Goal: Contribute content: Contribute content

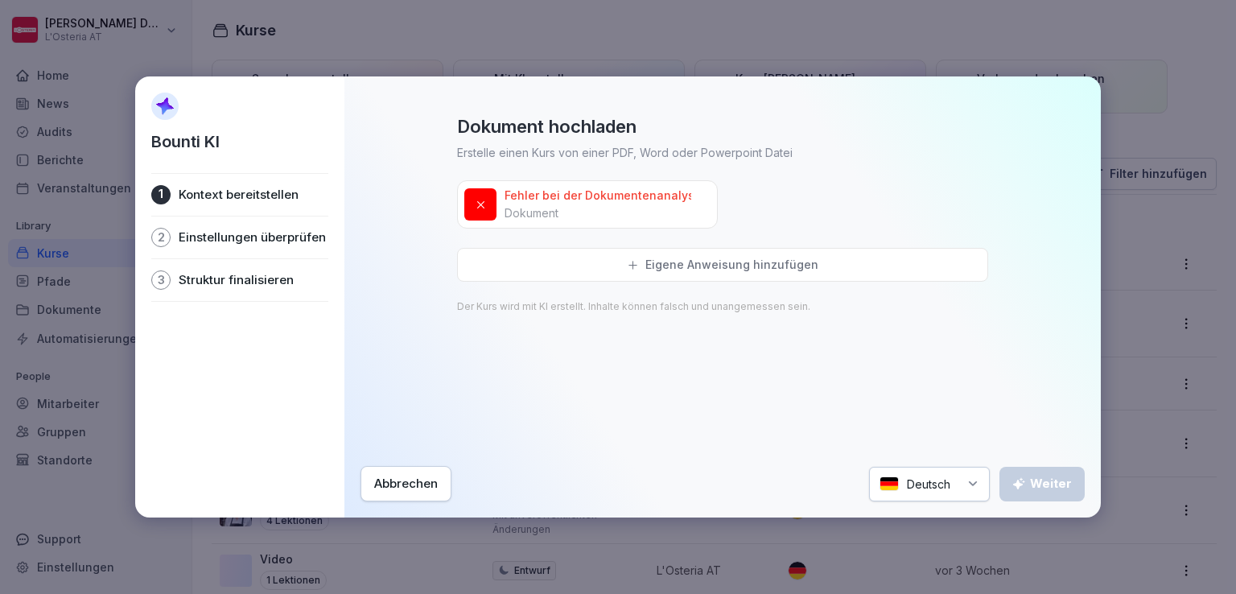
click at [390, 485] on div "Abbrechen" at bounding box center [406, 484] width 64 height 18
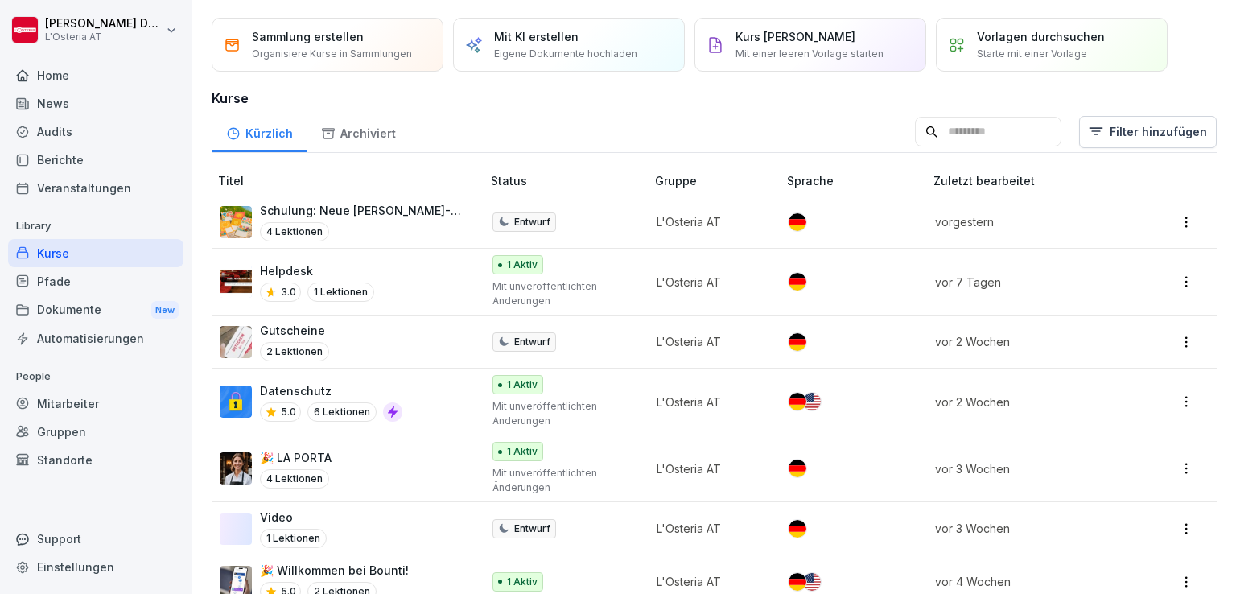
scroll to position [31, 0]
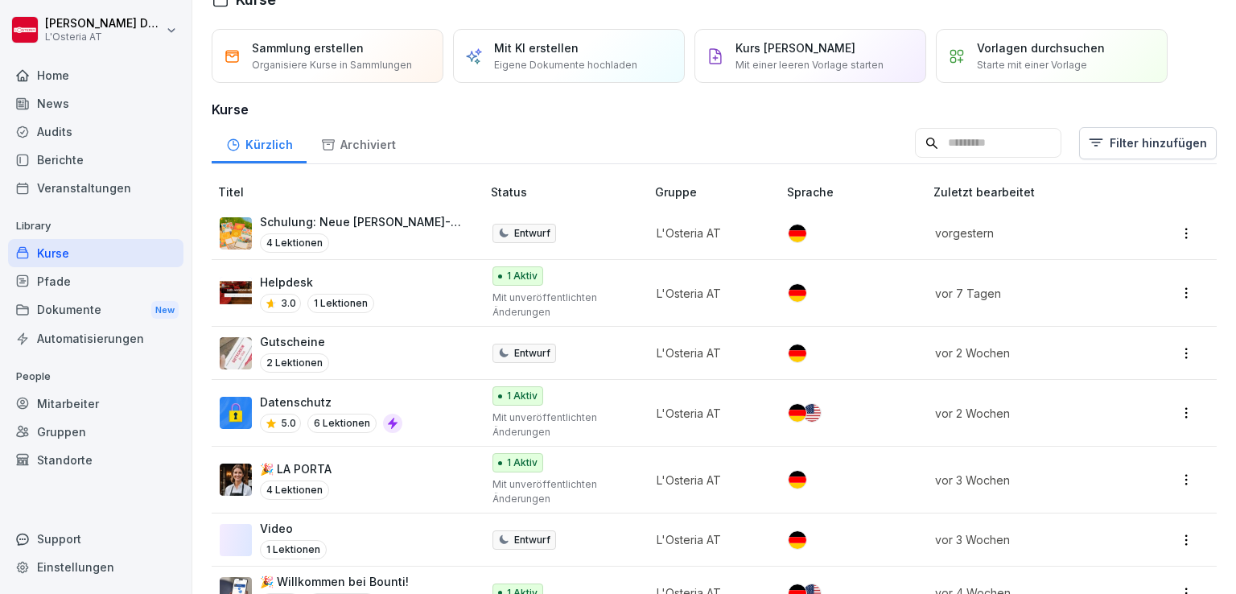
click at [299, 530] on p "Video" at bounding box center [293, 528] width 67 height 17
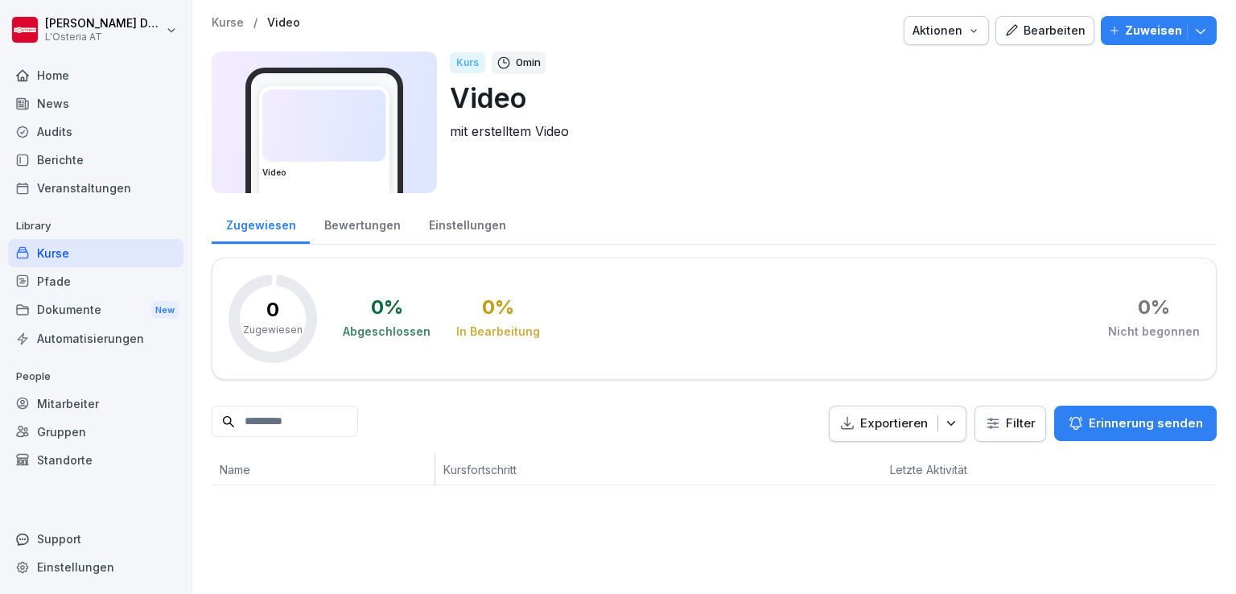
click at [1059, 24] on div "Bearbeiten" at bounding box center [1044, 31] width 81 height 18
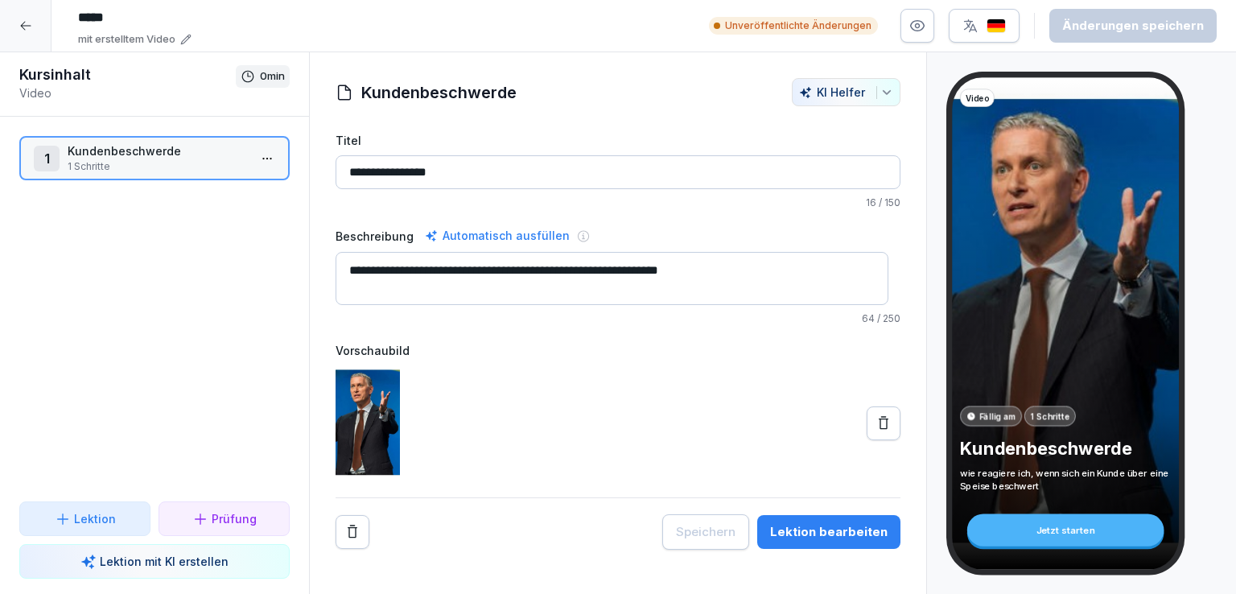
click at [24, 36] on div at bounding box center [25, 25] width 51 height 51
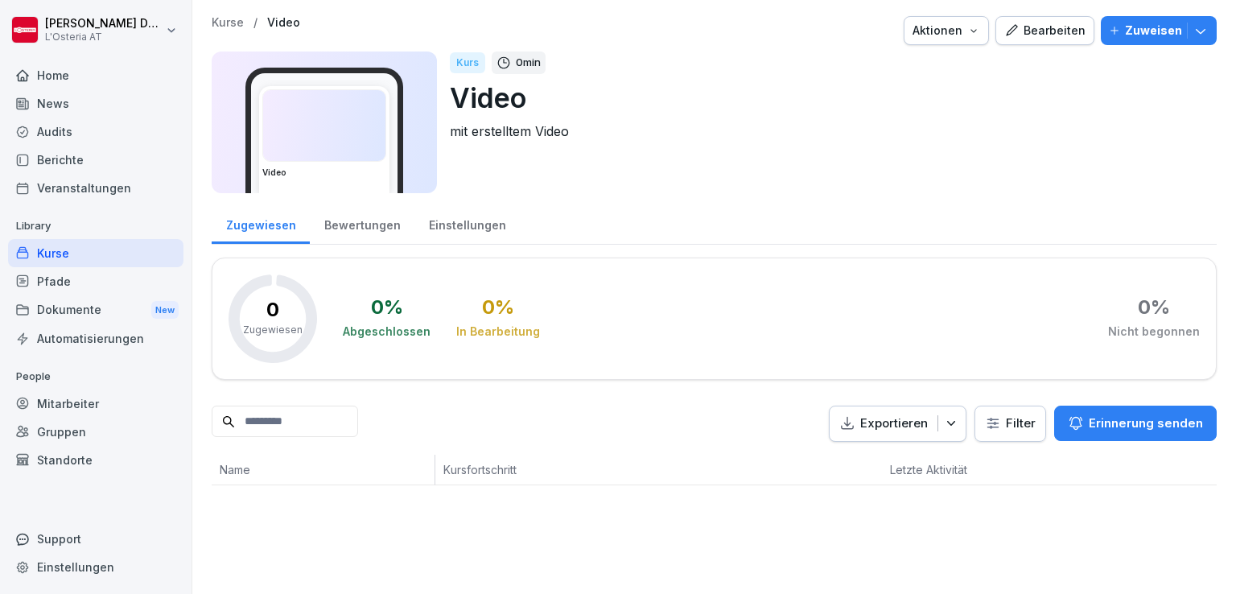
click at [58, 262] on div "Kurse" at bounding box center [95, 253] width 175 height 28
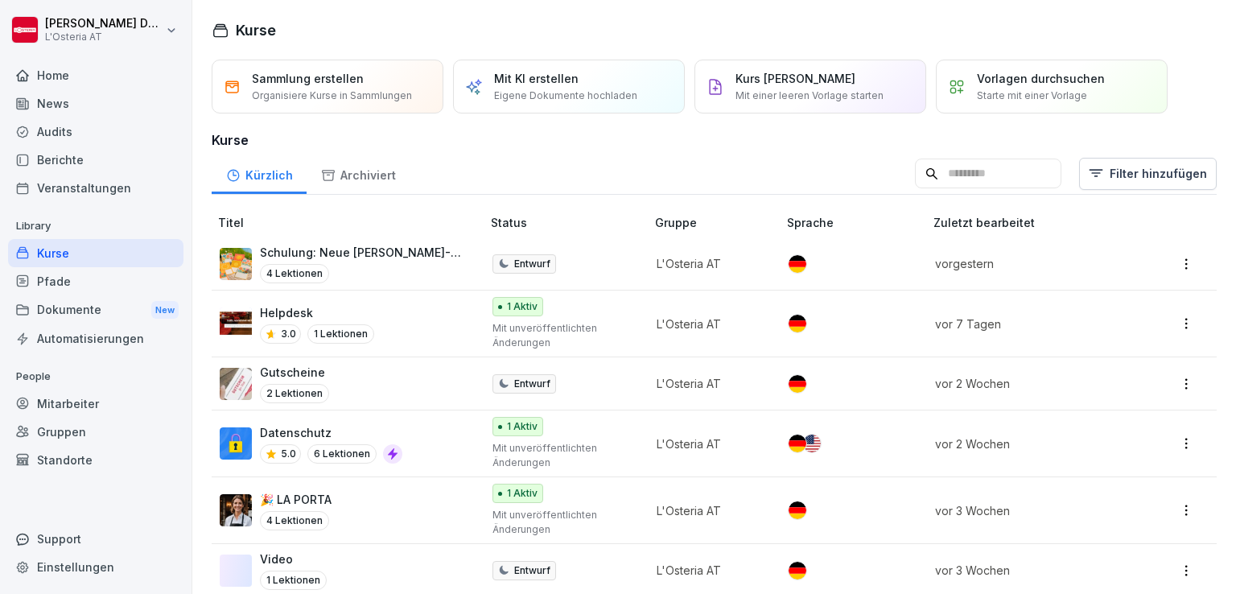
click at [779, 88] on div "Kurs [PERSON_NAME] erstellen Mit einer leeren Vorlage starten" at bounding box center [809, 86] width 148 height 33
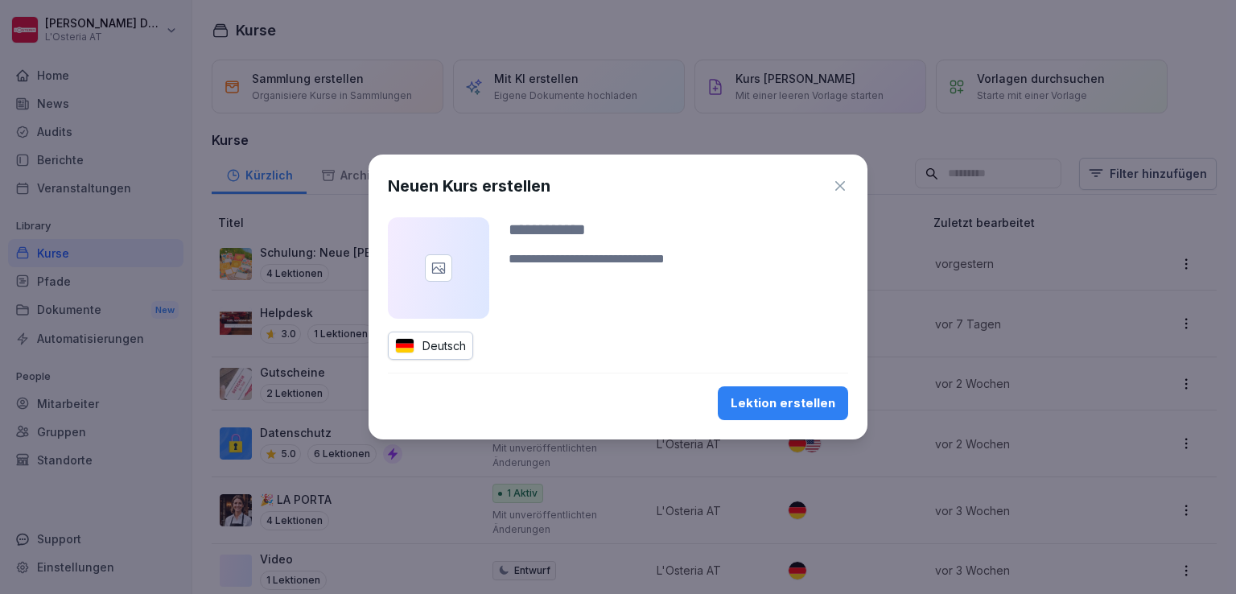
click at [585, 233] on input at bounding box center [679, 229] width 340 height 24
click at [585, 233] on input "**********" at bounding box center [679, 229] width 340 height 24
type input "**********"
click at [805, 406] on div "Lektion erstellen" at bounding box center [783, 403] width 105 height 18
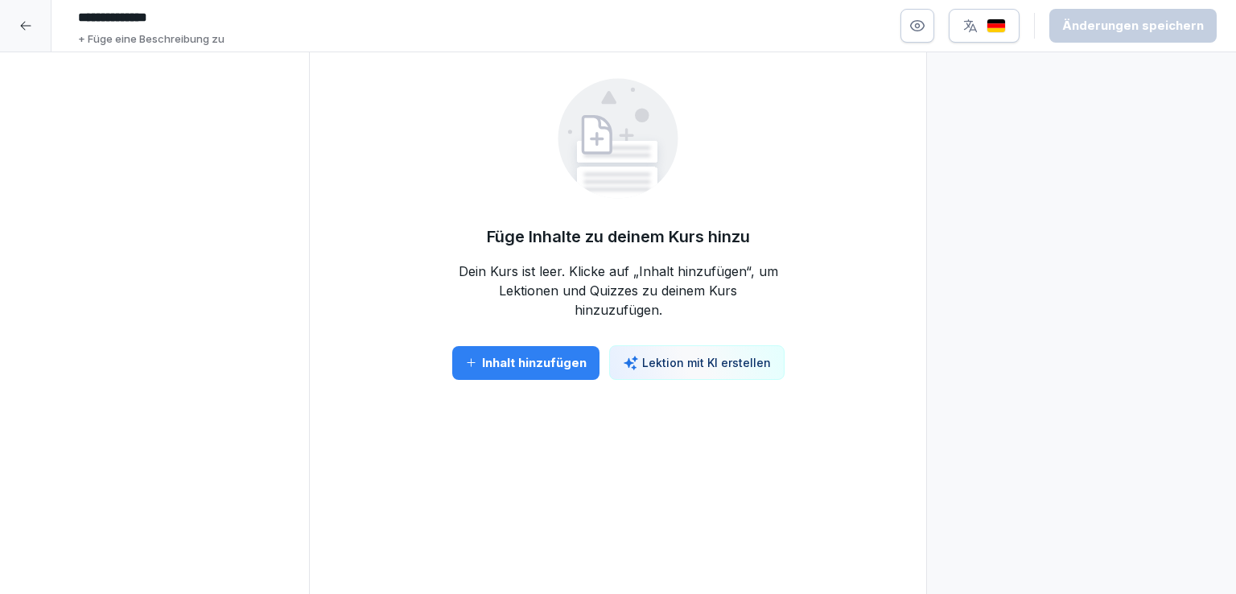
click at [554, 366] on div "Inhalt hinzufügen" at bounding box center [525, 363] width 121 height 18
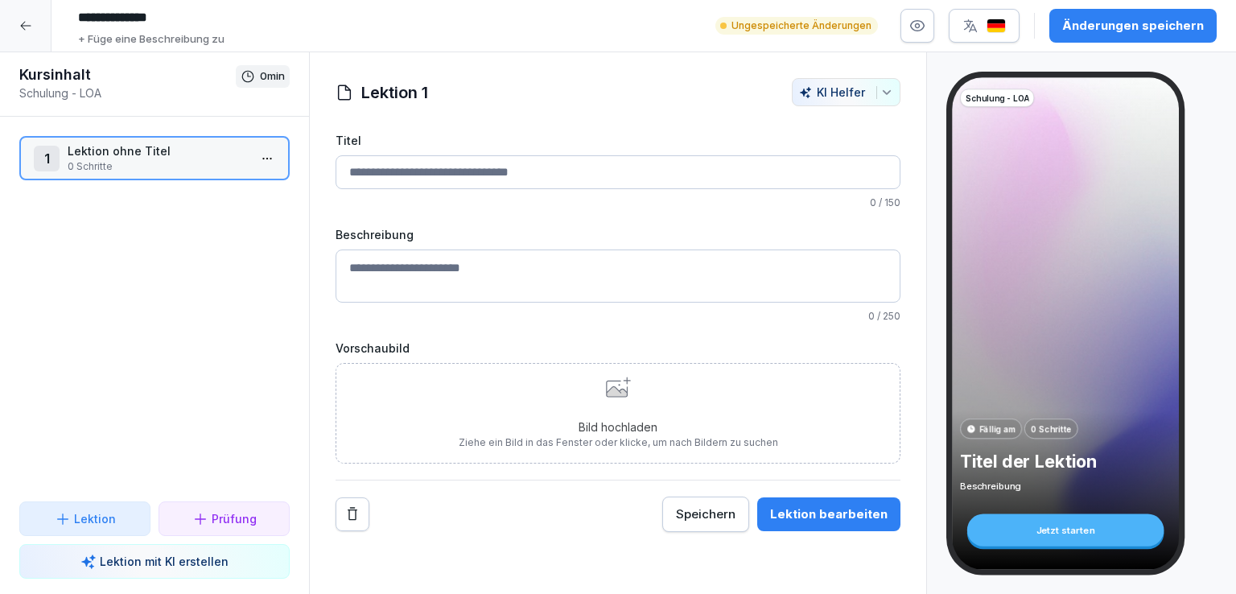
click at [179, 564] on p "Lektion mit KI erstellen" at bounding box center [164, 561] width 129 height 17
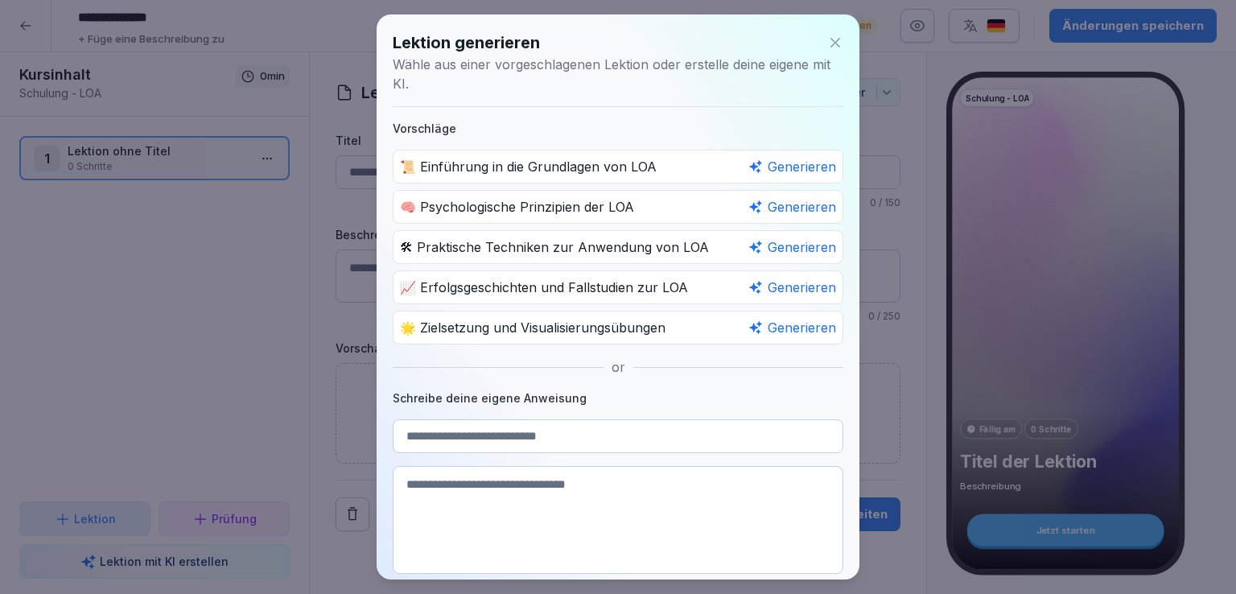
click at [827, 39] on icon at bounding box center [835, 43] width 16 height 16
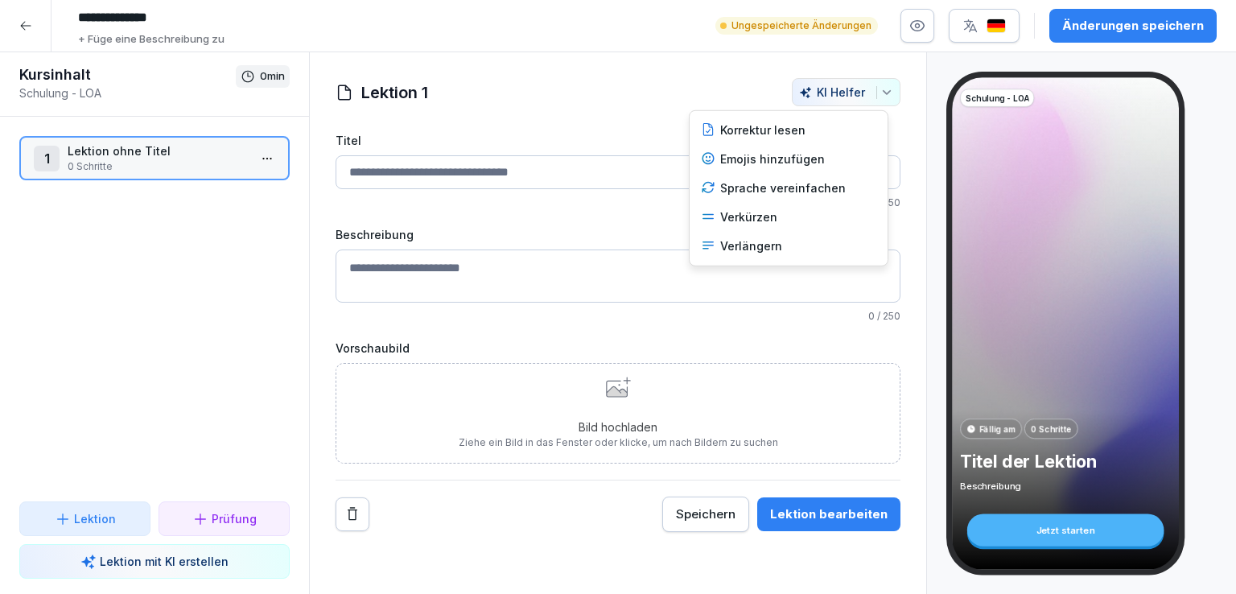
click at [880, 97] on icon "button" at bounding box center [886, 92] width 13 height 13
click at [155, 418] on html "**********" at bounding box center [618, 297] width 1236 height 594
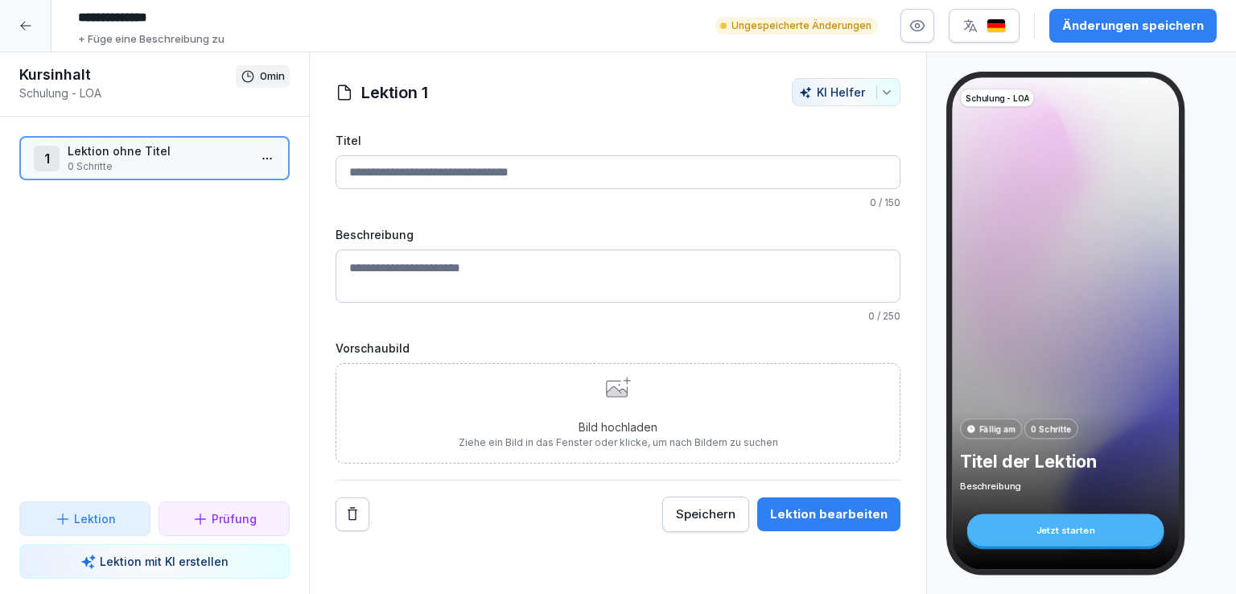
click at [262, 154] on html "**********" at bounding box center [618, 297] width 1236 height 594
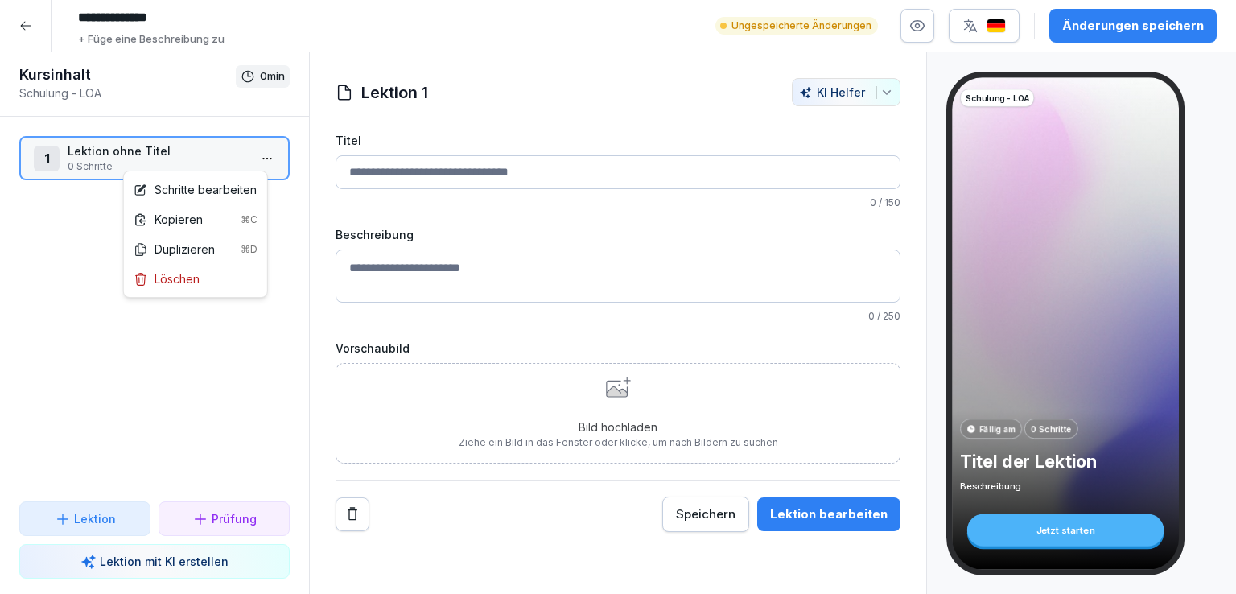
click at [170, 410] on html "**********" at bounding box center [618, 297] width 1236 height 594
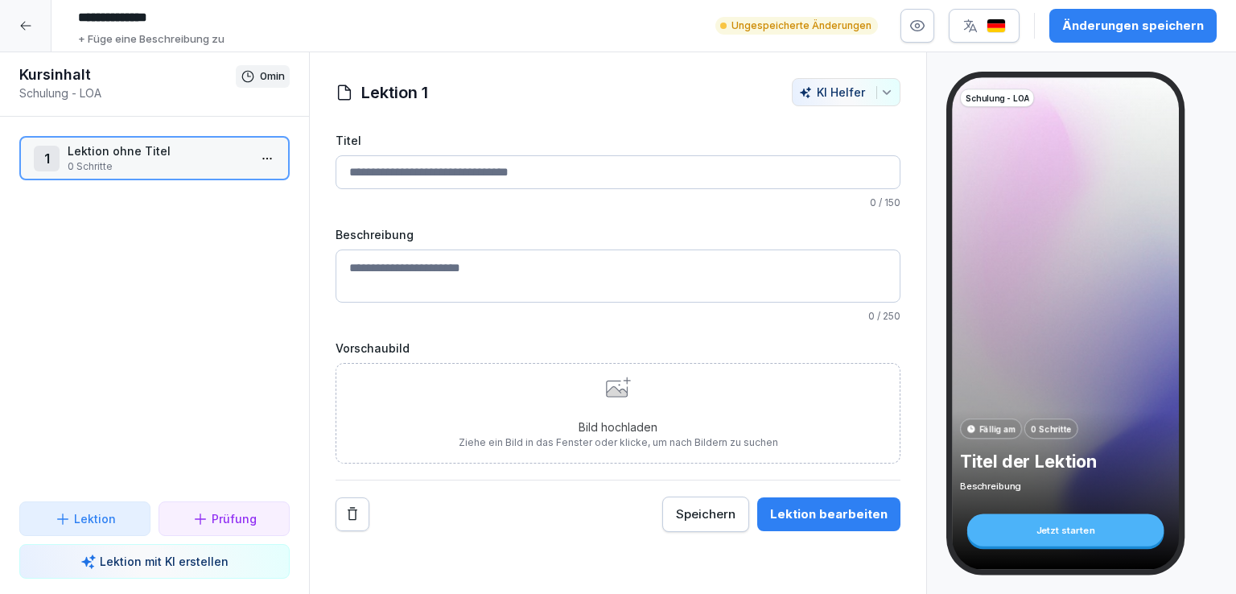
click at [29, 27] on icon at bounding box center [25, 25] width 13 height 13
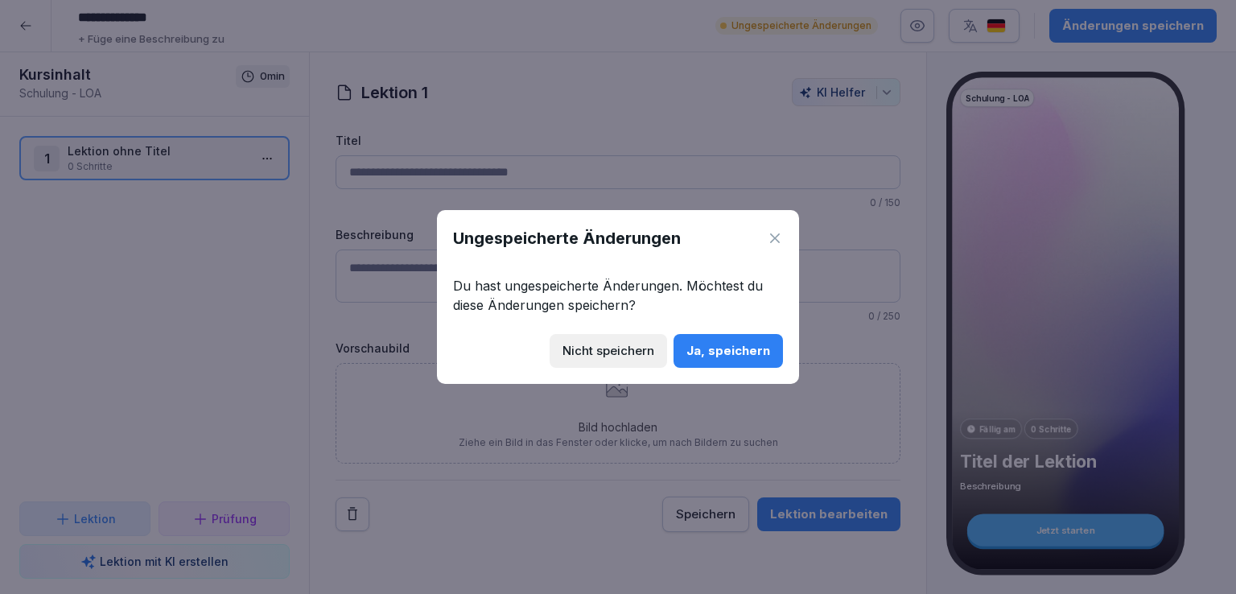
click at [643, 348] on div "Nicht speichern" at bounding box center [608, 351] width 92 height 18
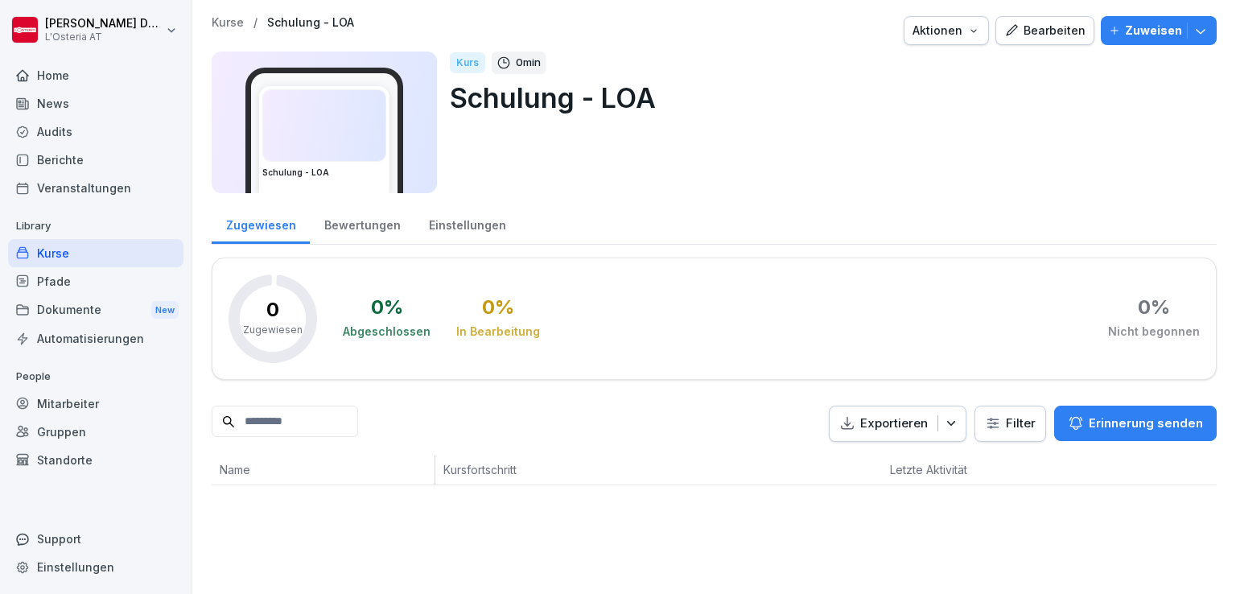
click at [1032, 33] on div "Bearbeiten" at bounding box center [1044, 31] width 81 height 18
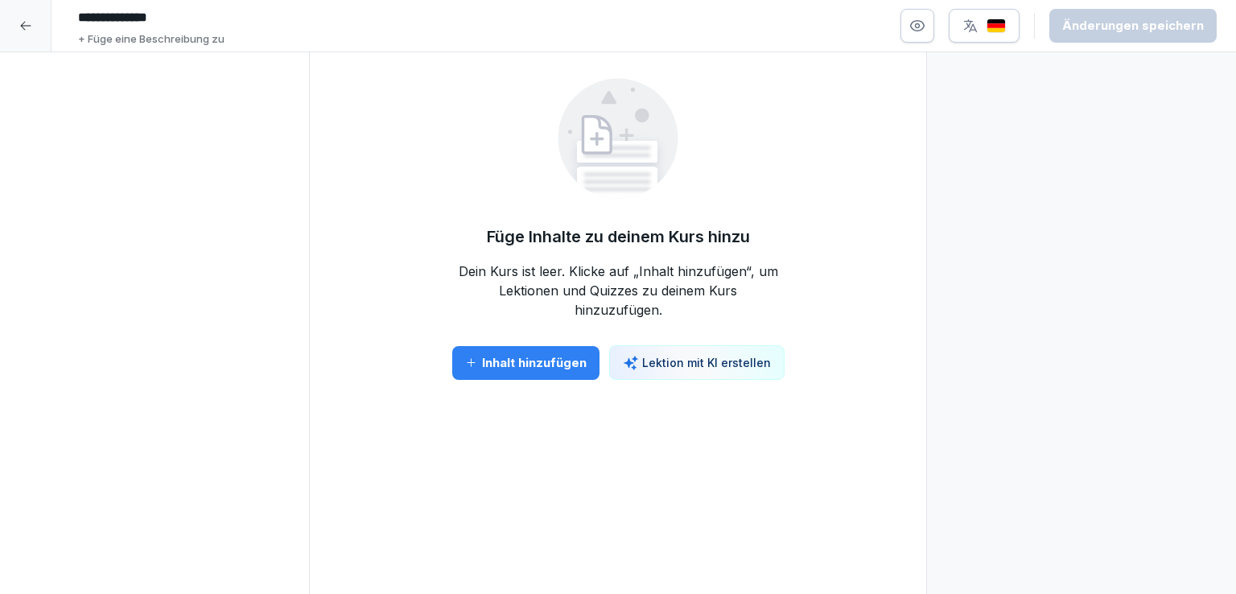
click at [554, 356] on div "Inhalt hinzufügen" at bounding box center [525, 363] width 121 height 18
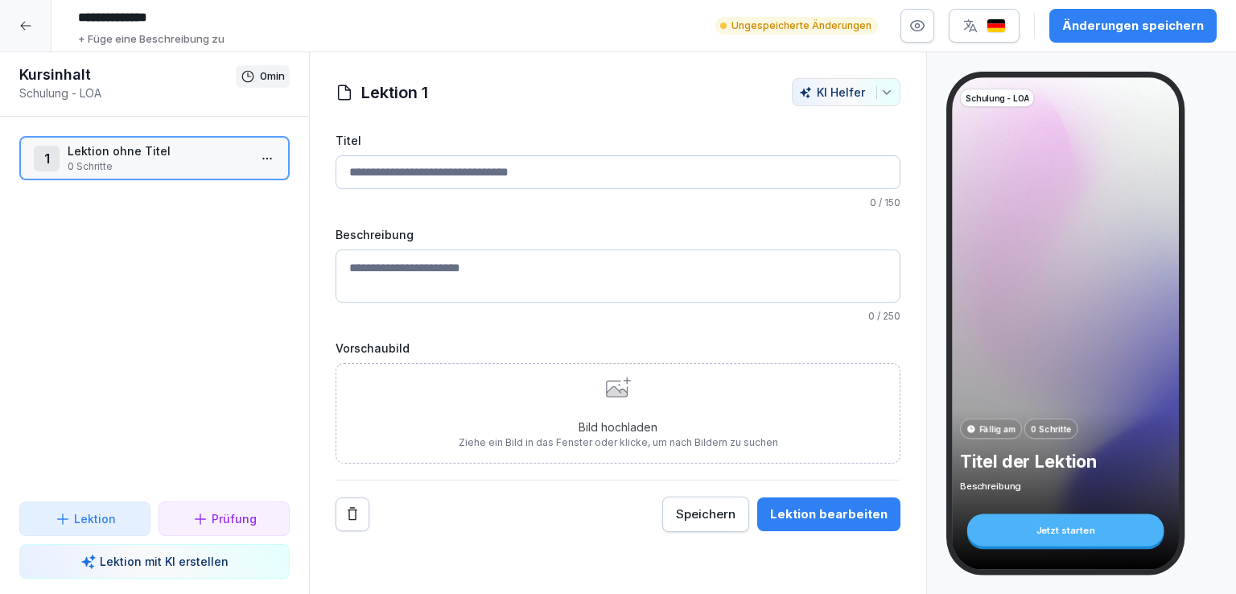
click at [154, 155] on p "Lektion ohne Titel" at bounding box center [158, 150] width 180 height 17
click at [428, 176] on input "Titel" at bounding box center [618, 172] width 565 height 34
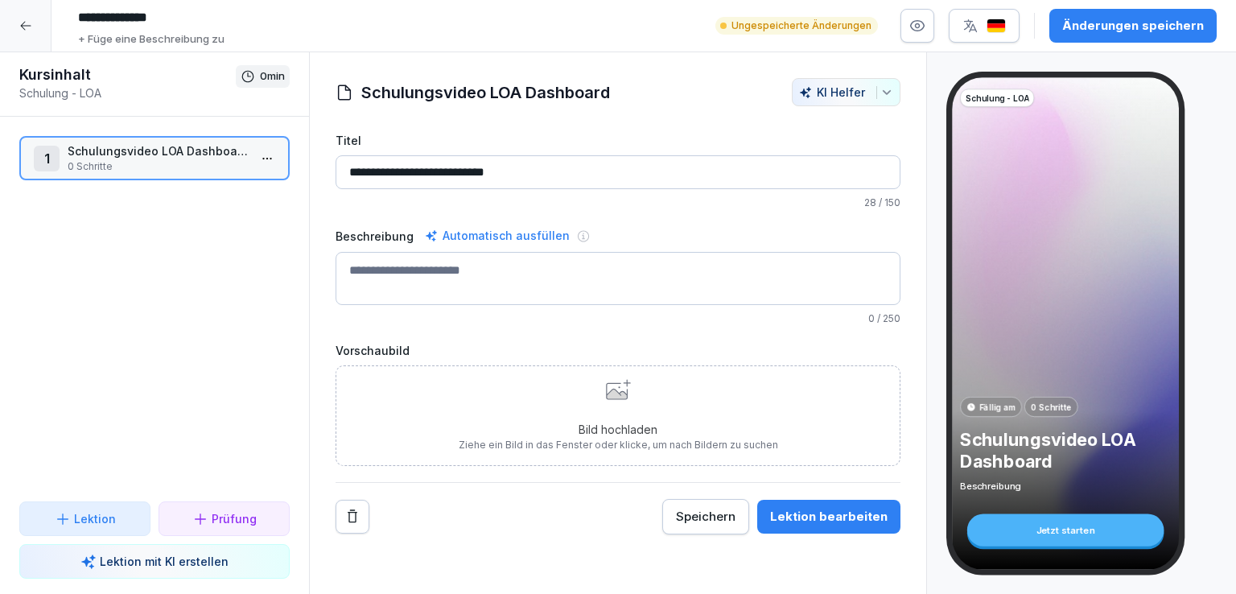
type input "**********"
click at [806, 518] on div "Lektion bearbeiten" at bounding box center [828, 517] width 117 height 18
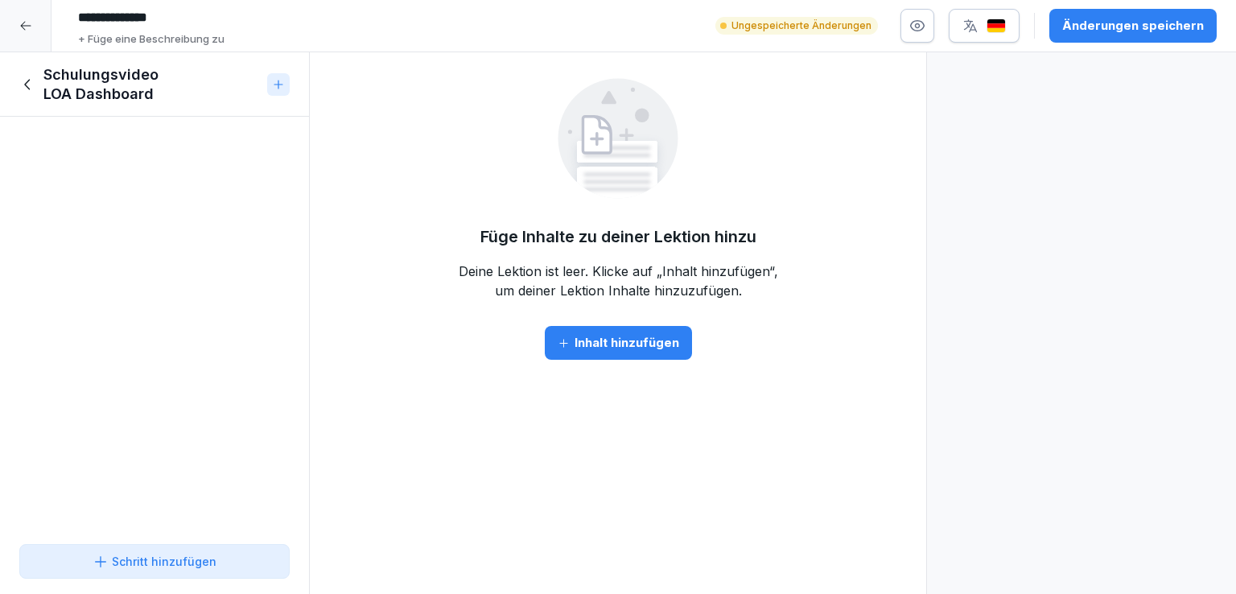
click at [185, 551] on button "Schritt hinzufügen" at bounding box center [154, 561] width 270 height 35
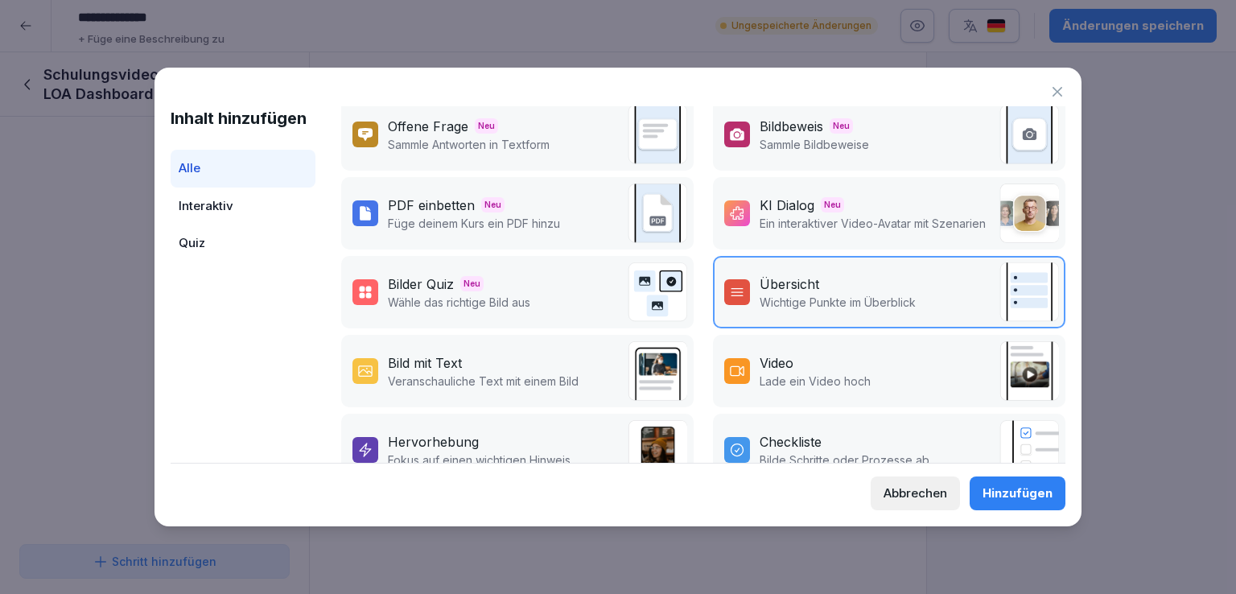
scroll to position [89, 0]
click at [792, 371] on p "Lade ein Video hoch" at bounding box center [815, 379] width 111 height 17
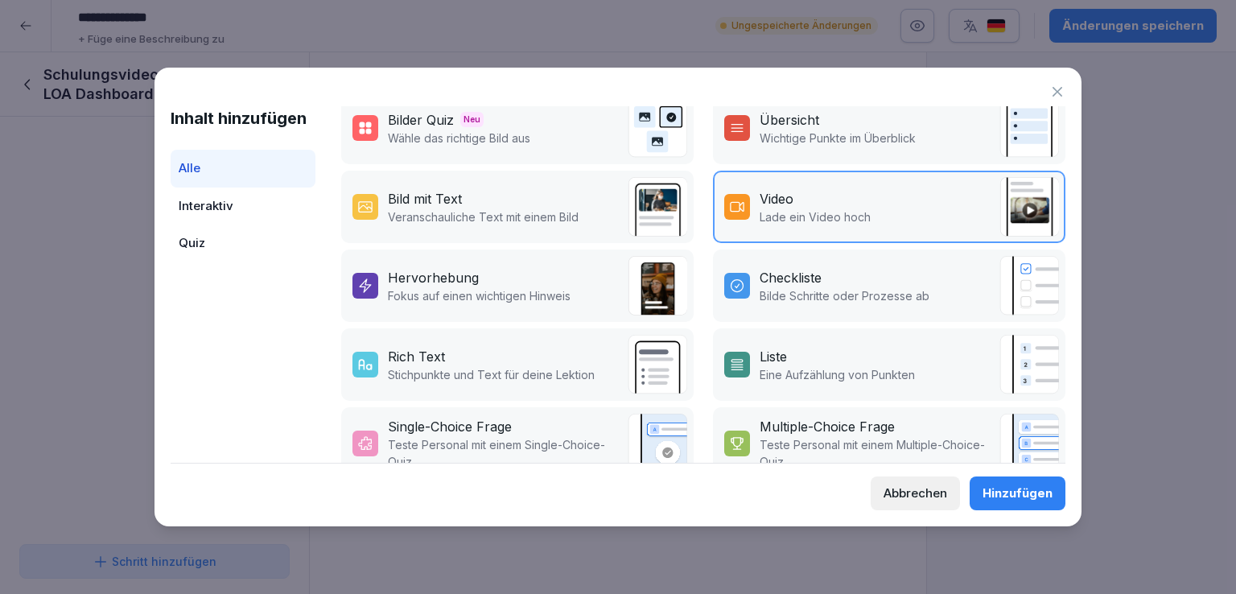
scroll to position [244, 0]
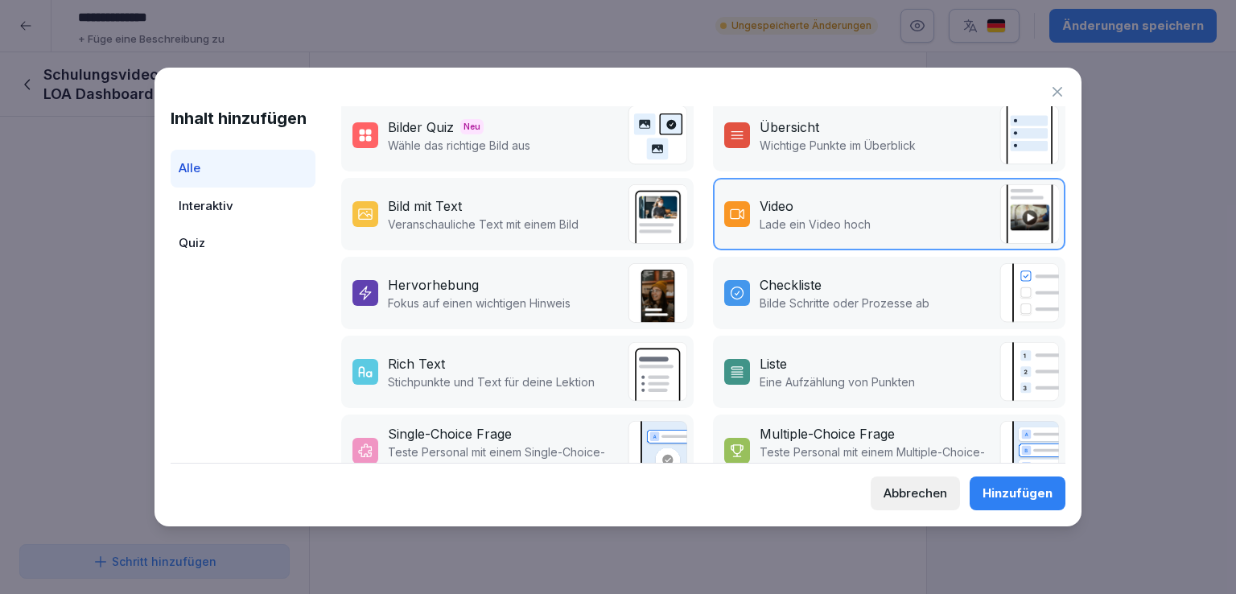
click at [889, 192] on div "Video Lade ein Video hoch" at bounding box center [889, 214] width 352 height 72
click at [1023, 488] on div "Hinzufügen" at bounding box center [1017, 493] width 70 height 18
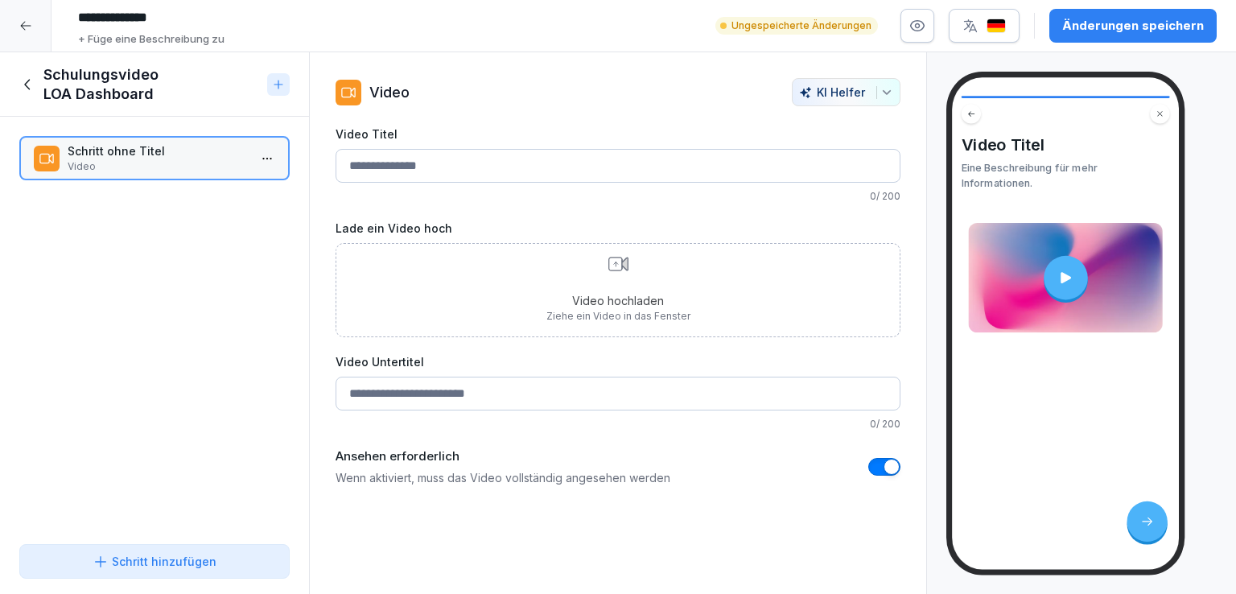
click at [577, 284] on div "Video hochladen Ziehe ein Video in das Fenster" at bounding box center [618, 290] width 144 height 67
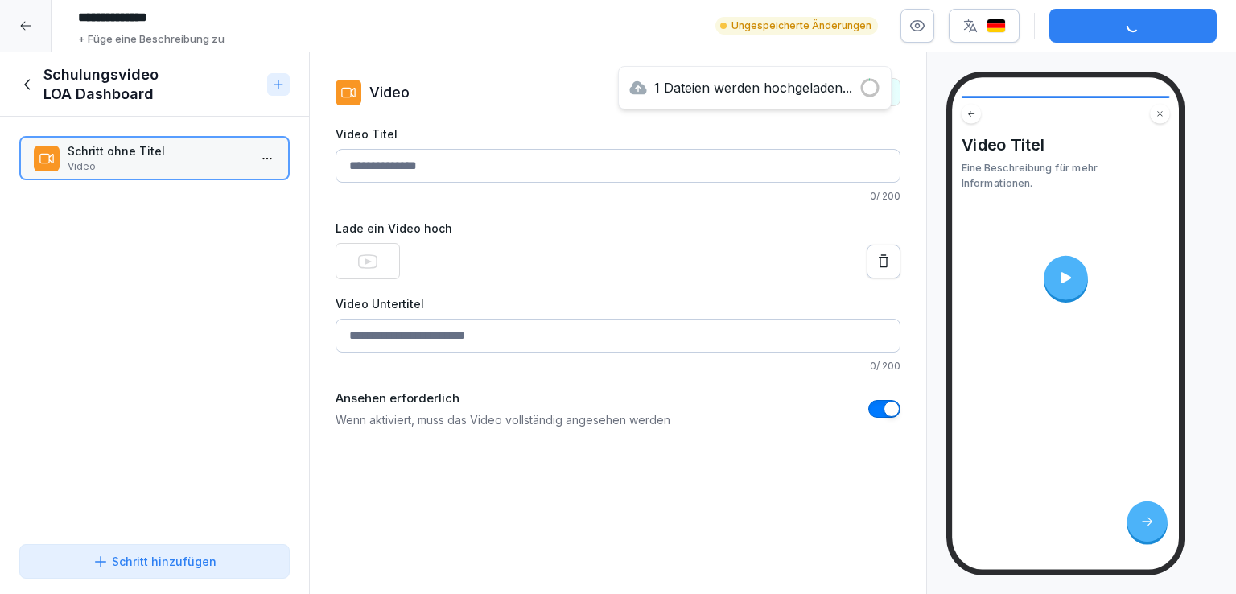
click at [413, 164] on input "Video Titel" at bounding box center [618, 166] width 565 height 34
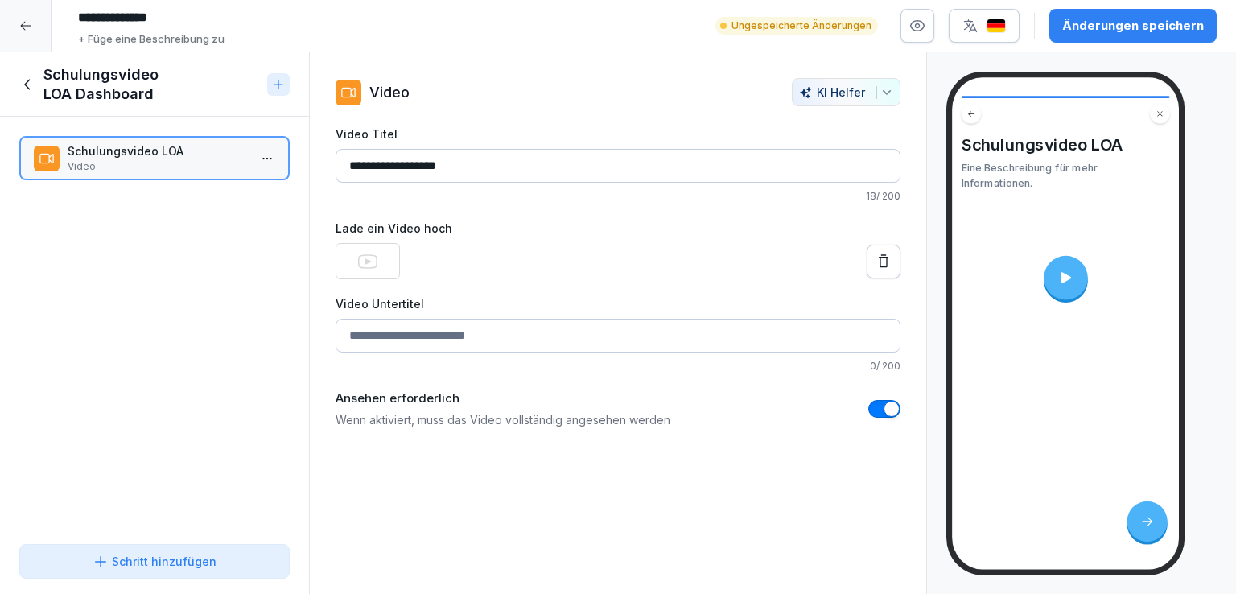
type input "**********"
click at [1095, 25] on div "Änderungen speichern" at bounding box center [1133, 26] width 142 height 18
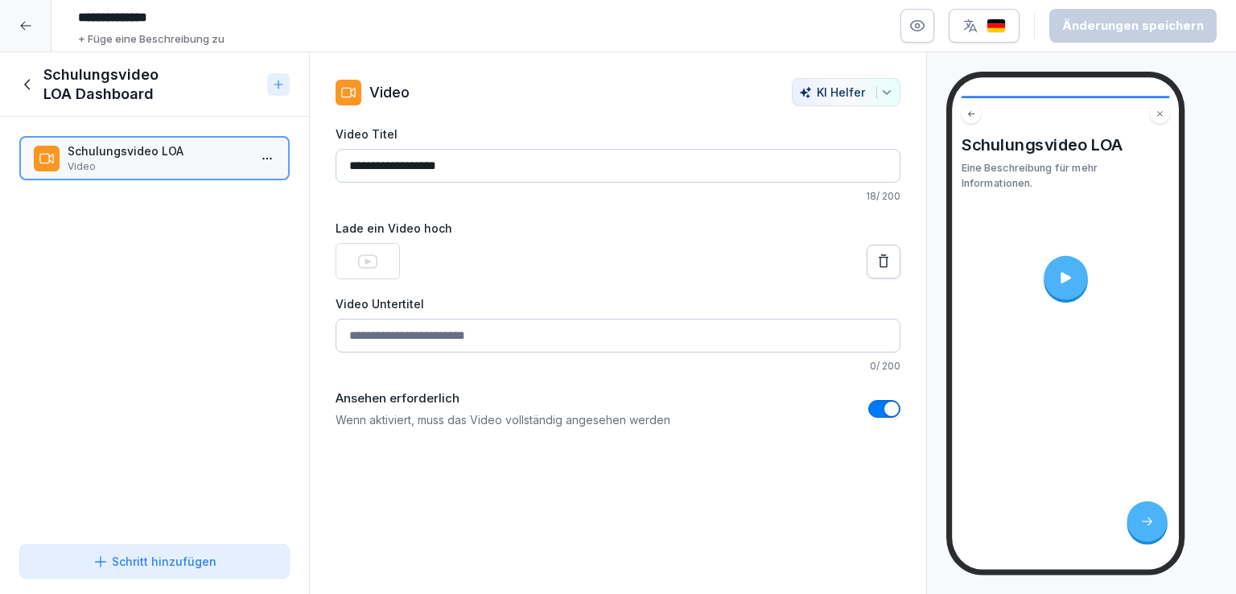
click at [26, 84] on icon at bounding box center [28, 85] width 18 height 18
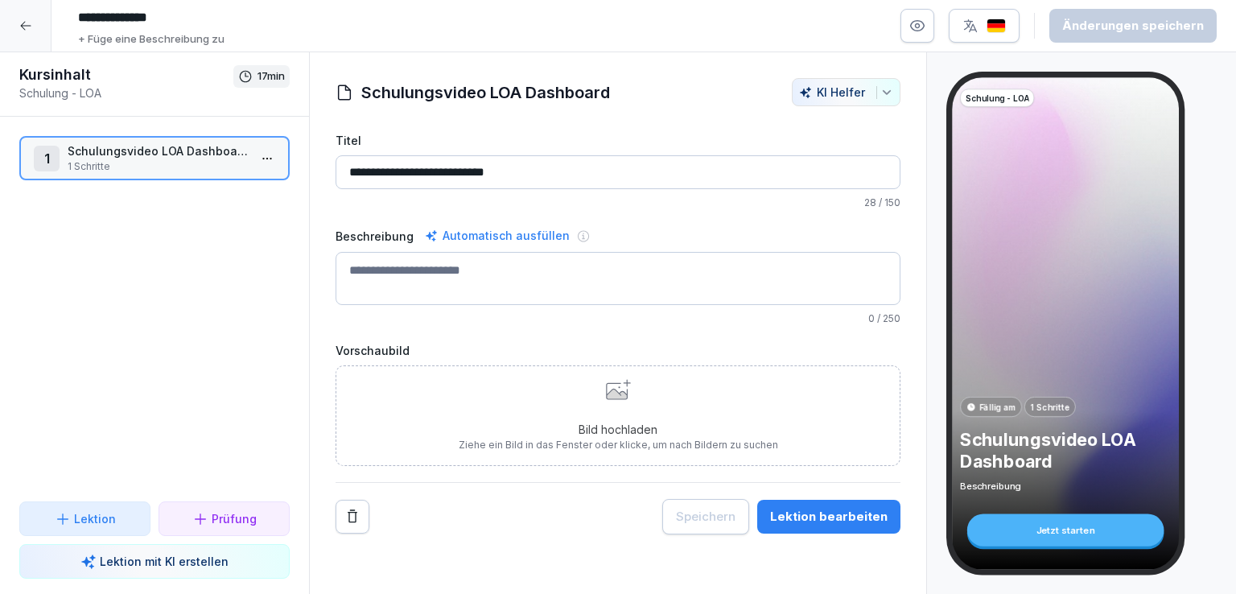
click at [487, 233] on div "Automatisch ausfüllen" at bounding box center [497, 235] width 151 height 19
type textarea "**********"
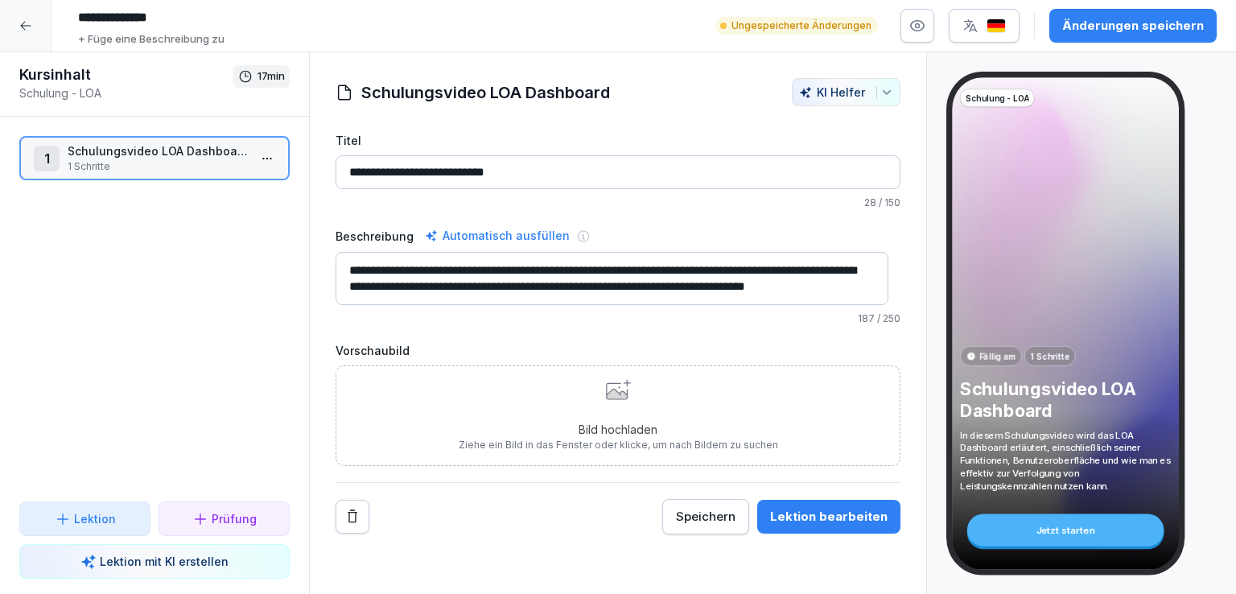
scroll to position [16, 0]
click at [1095, 19] on div "Änderungen speichern" at bounding box center [1133, 26] width 142 height 18
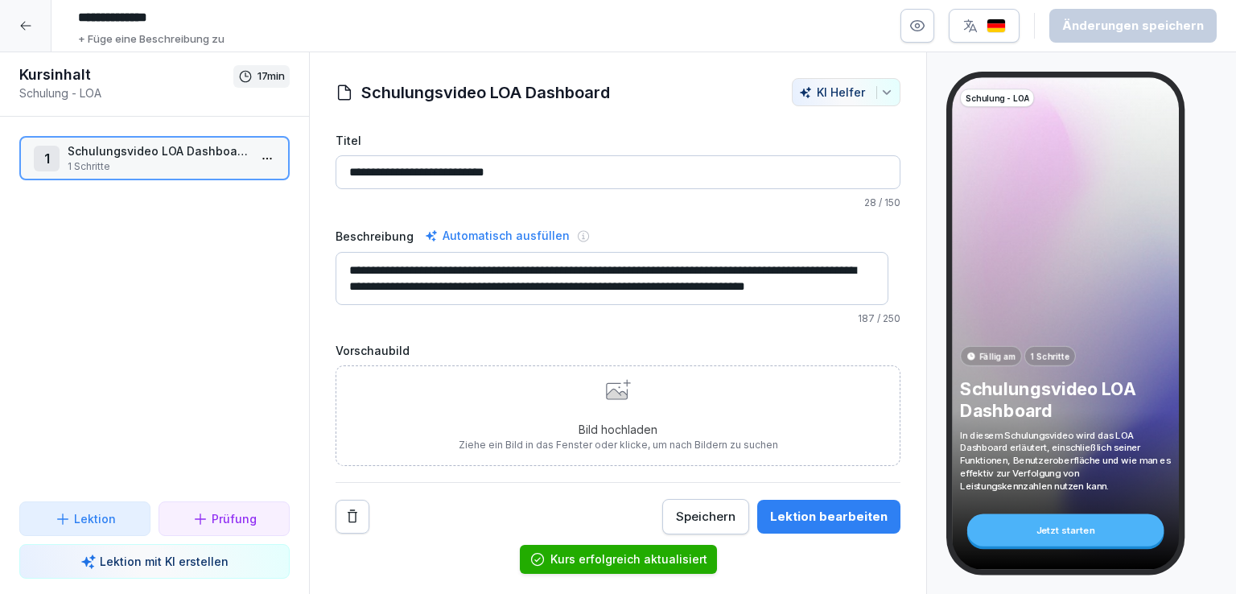
click at [29, 26] on icon at bounding box center [25, 26] width 10 height 9
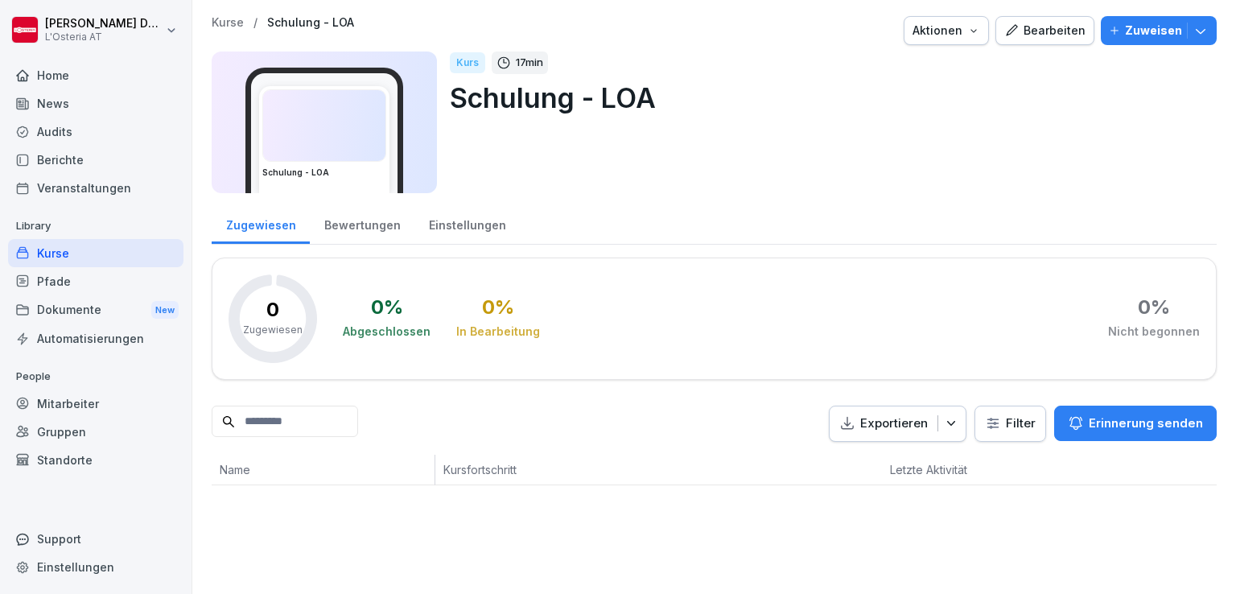
click at [1036, 36] on div "Bearbeiten" at bounding box center [1044, 31] width 81 height 18
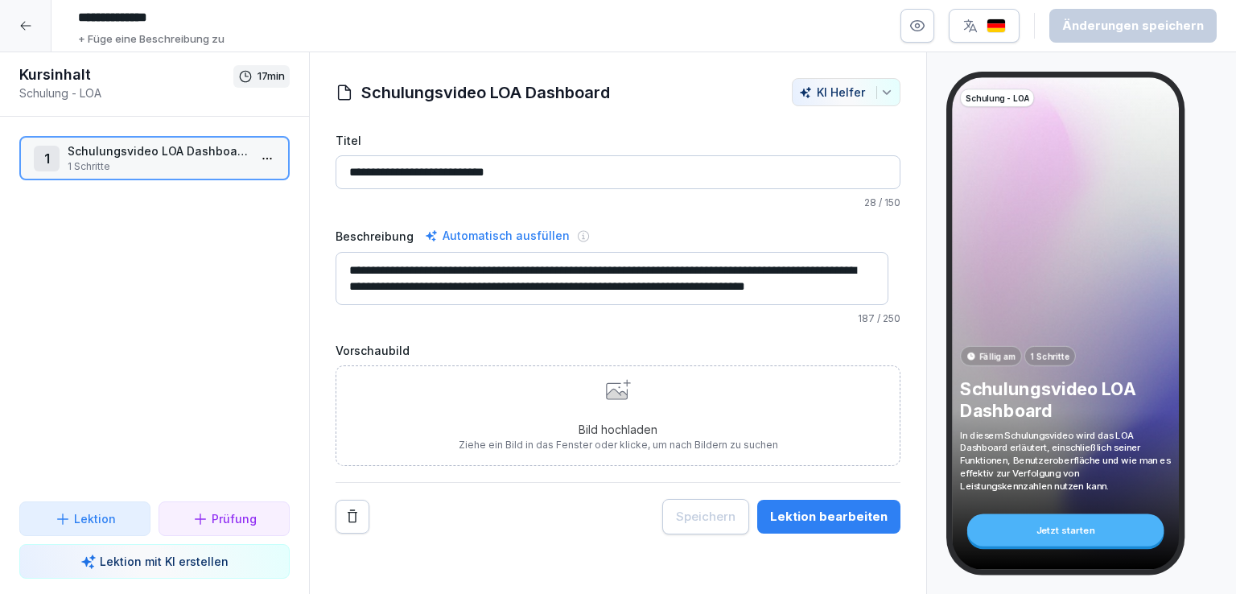
click at [258, 160] on html "**********" at bounding box center [618, 297] width 1236 height 594
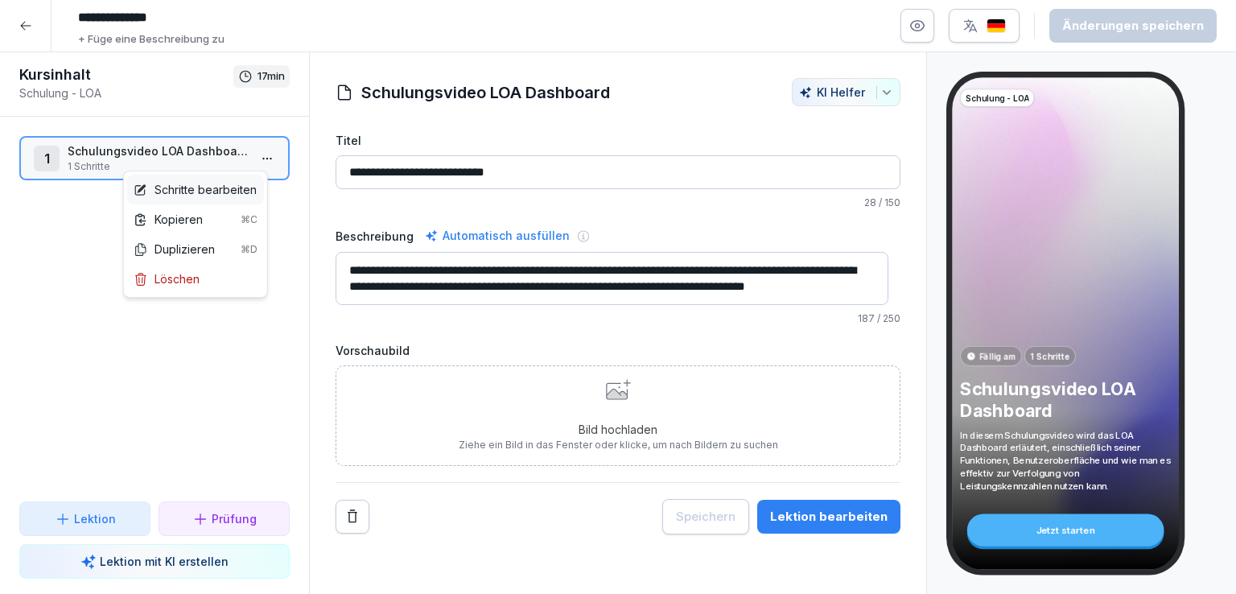
click at [200, 189] on div "Schritte bearbeiten" at bounding box center [195, 189] width 123 height 17
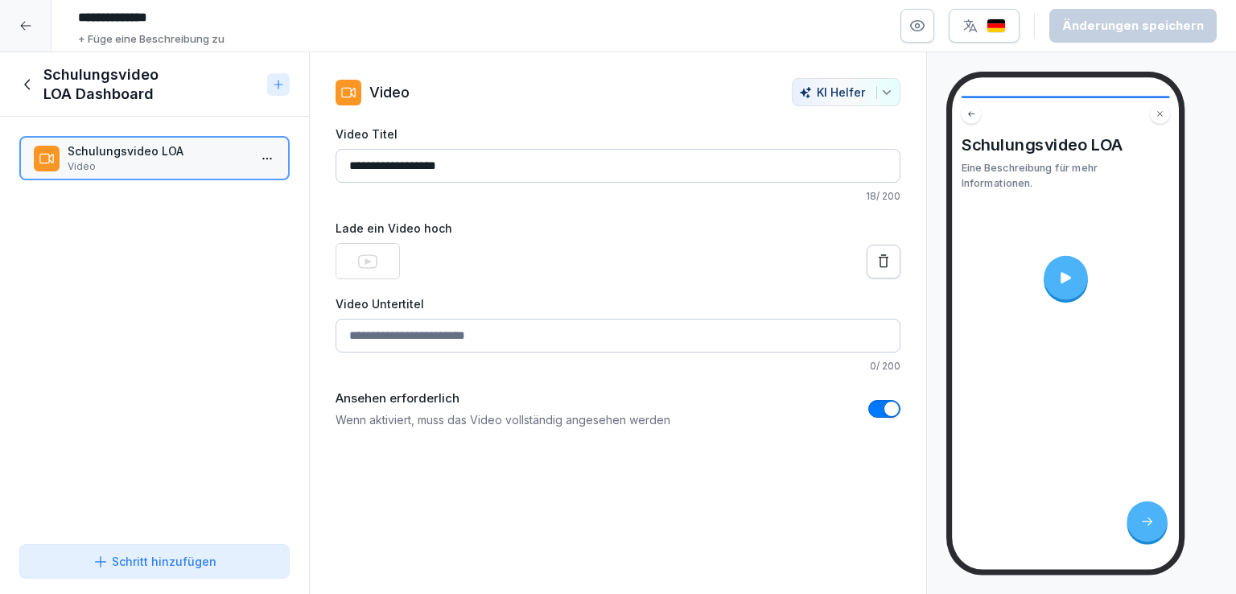
click at [31, 82] on icon at bounding box center [28, 85] width 18 height 18
